Goal: Information Seeking & Learning: Learn about a topic

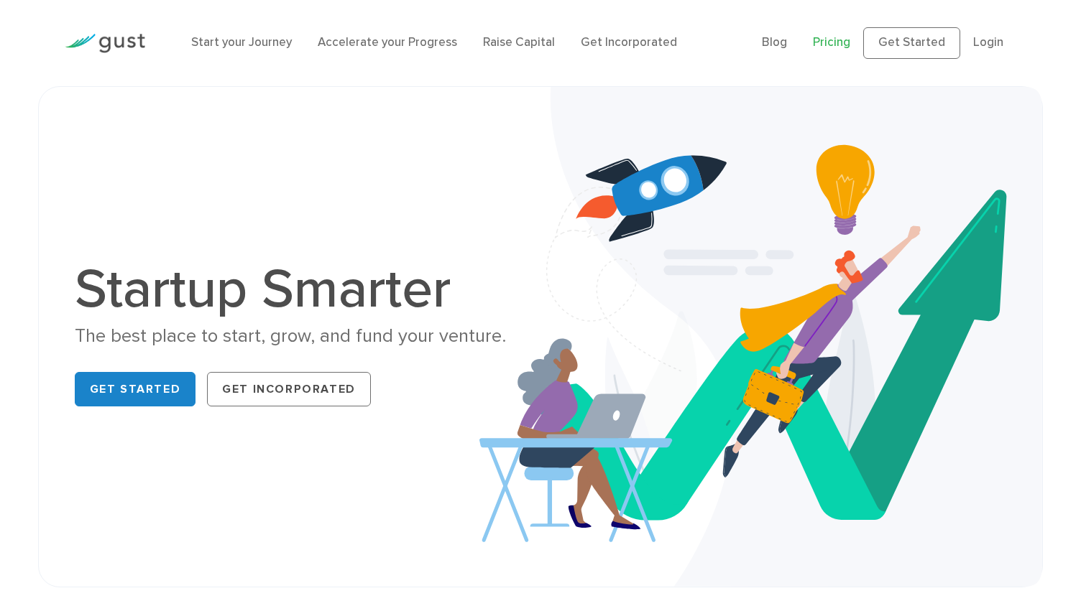
click at [841, 40] on link "Pricing" at bounding box center [831, 42] width 37 height 14
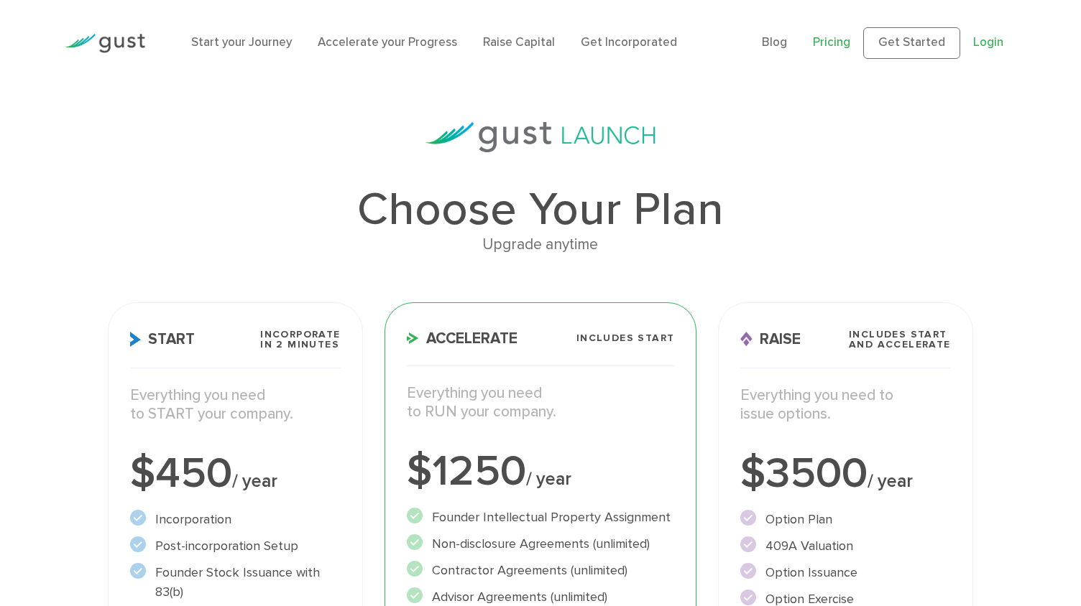
click at [994, 40] on link "Login" at bounding box center [988, 42] width 30 height 14
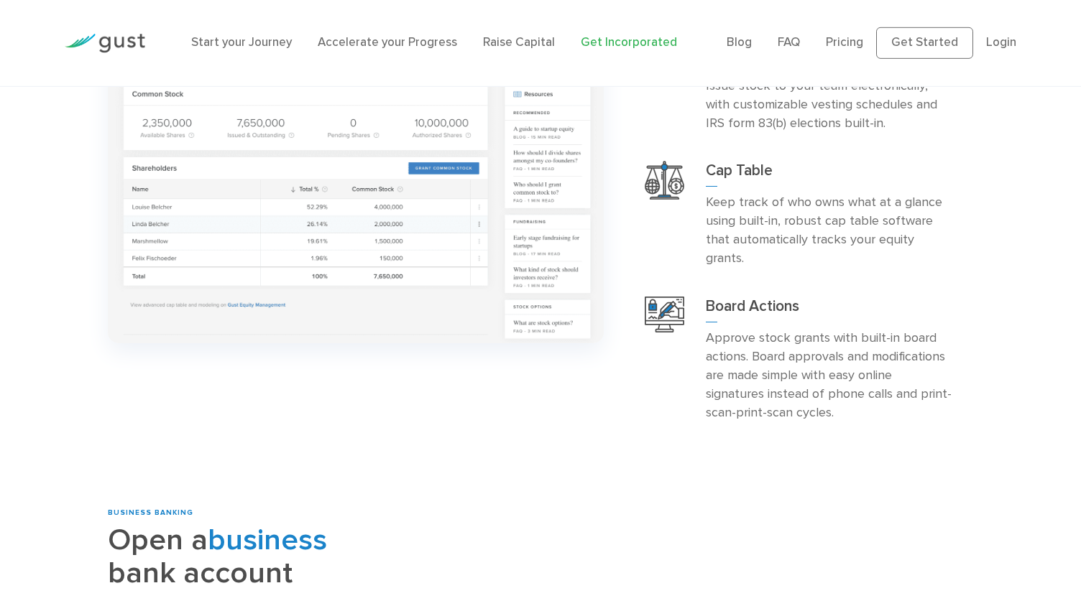
scroll to position [1495, 0]
